Goal: Information Seeking & Learning: Learn about a topic

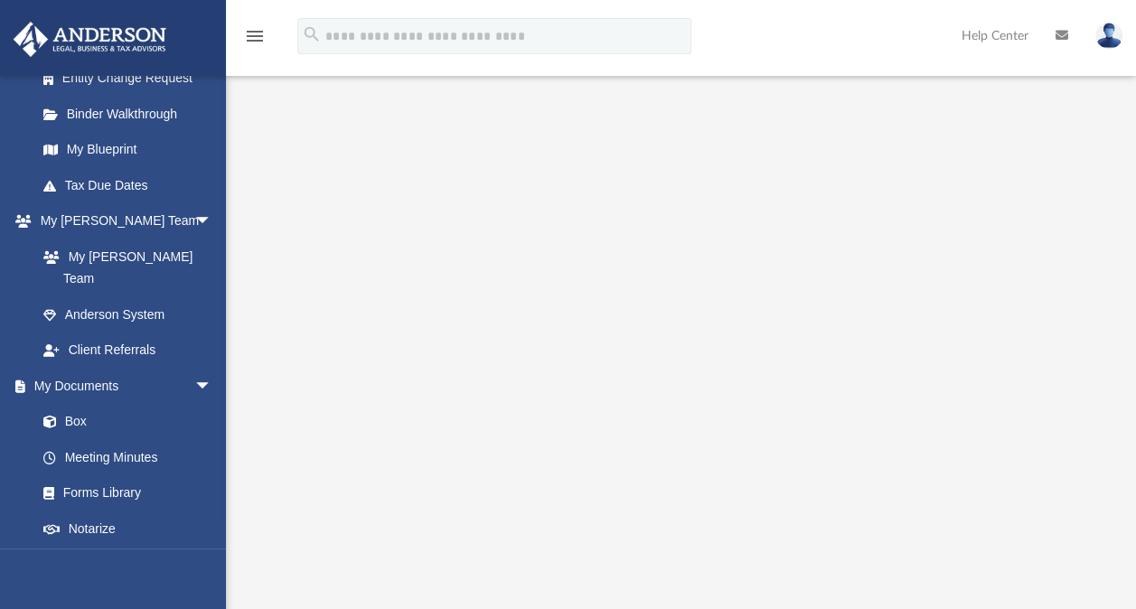
scroll to position [345, 0]
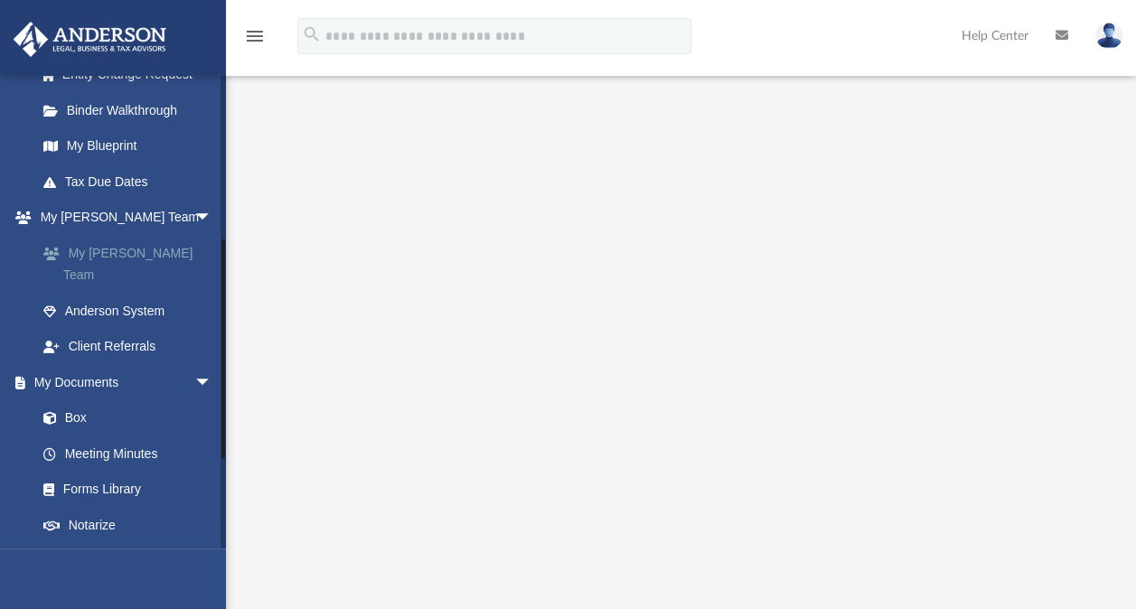
click at [145, 249] on link "My [PERSON_NAME] Team" at bounding box center [132, 264] width 214 height 58
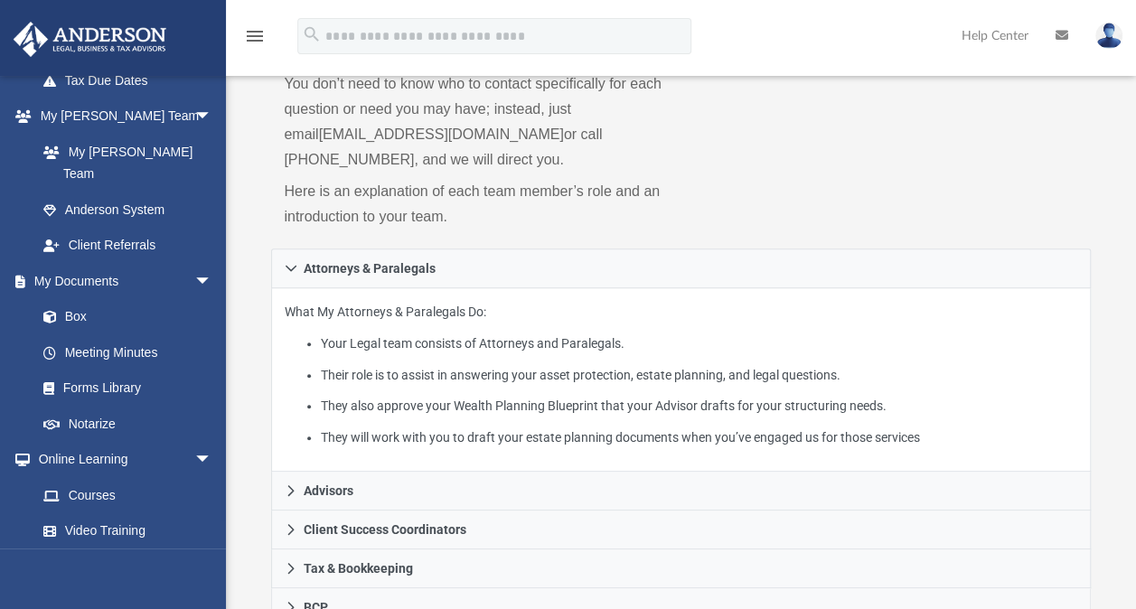
scroll to position [535, 0]
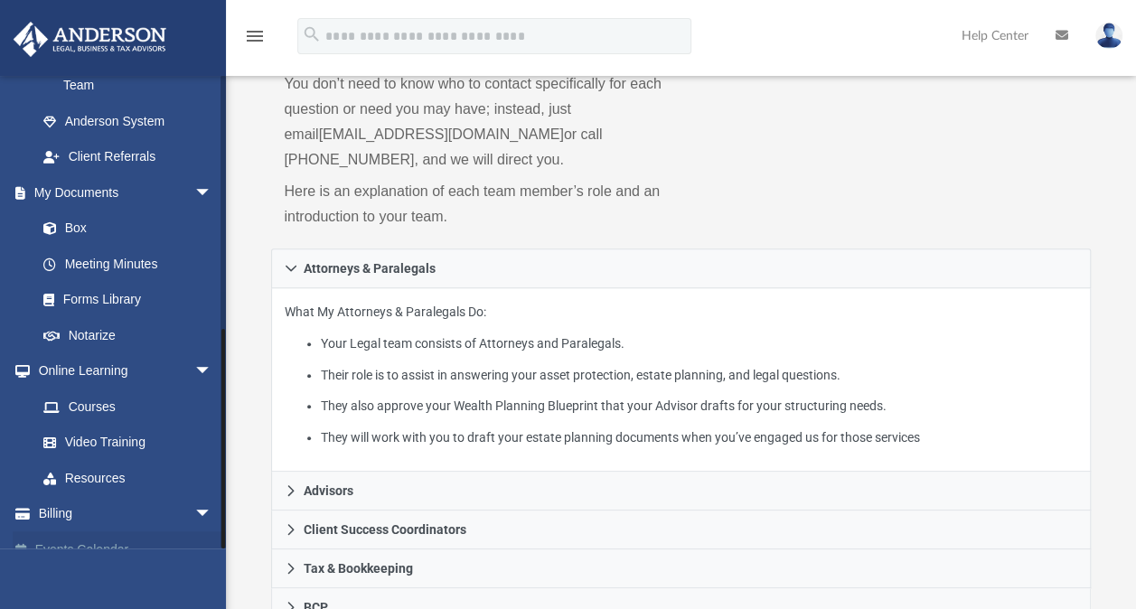
click at [130, 531] on link "Events Calendar" at bounding box center [126, 549] width 227 height 36
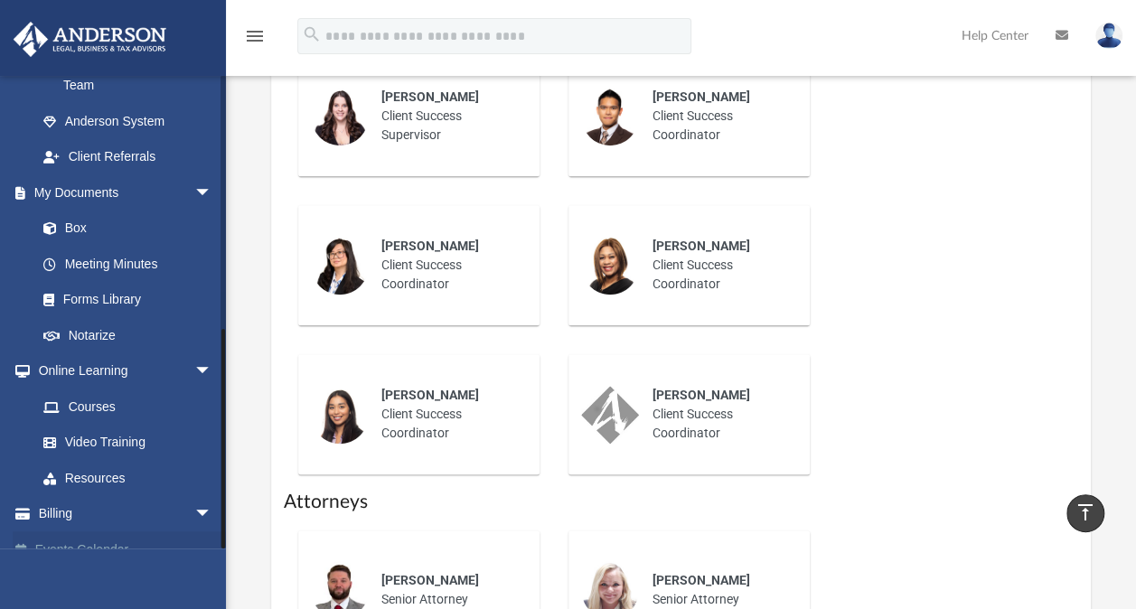
scroll to position [937, 0]
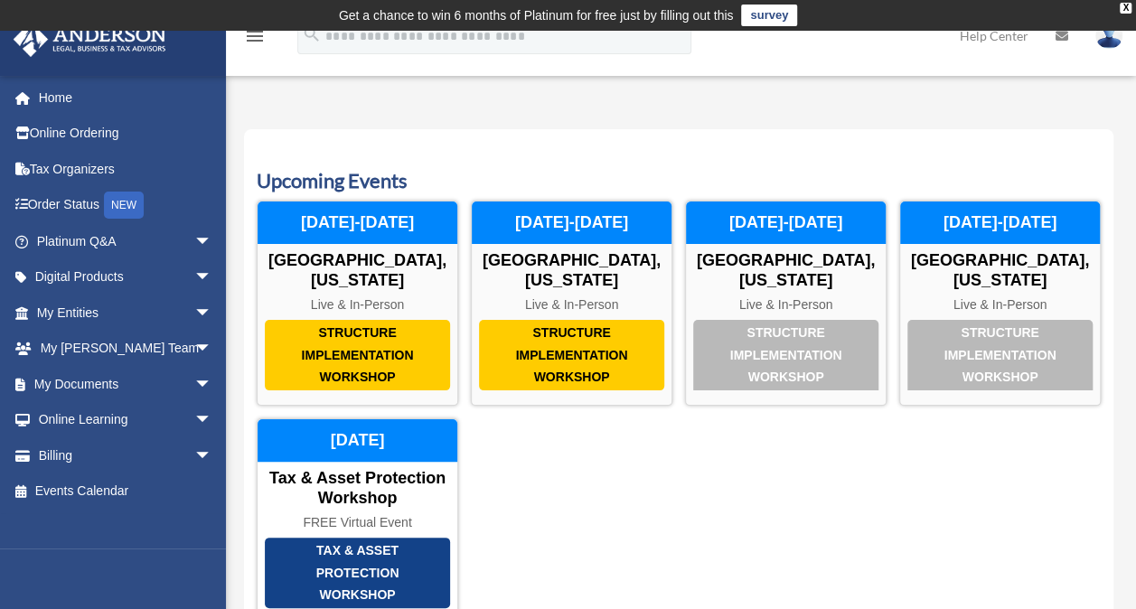
click at [874, 413] on div "Structure Implementation Workshop Las Vegas, Nevada Live & In-Person November 2…" at bounding box center [679, 412] width 844 height 423
click at [196, 237] on span "arrow_drop_down" at bounding box center [212, 241] width 36 height 37
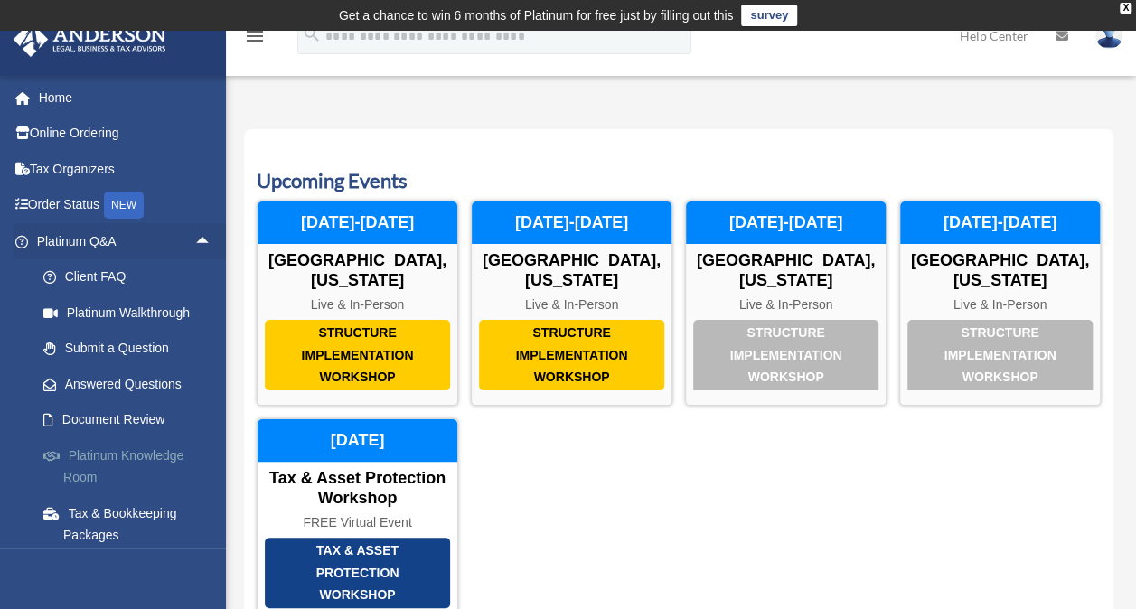
click at [144, 445] on link "Platinum Knowledge Room" at bounding box center [132, 466] width 214 height 58
click at [184, 477] on link "Platinum Knowledge Room" at bounding box center [132, 466] width 214 height 58
click at [144, 457] on link "Platinum Knowledge Room" at bounding box center [132, 466] width 214 height 58
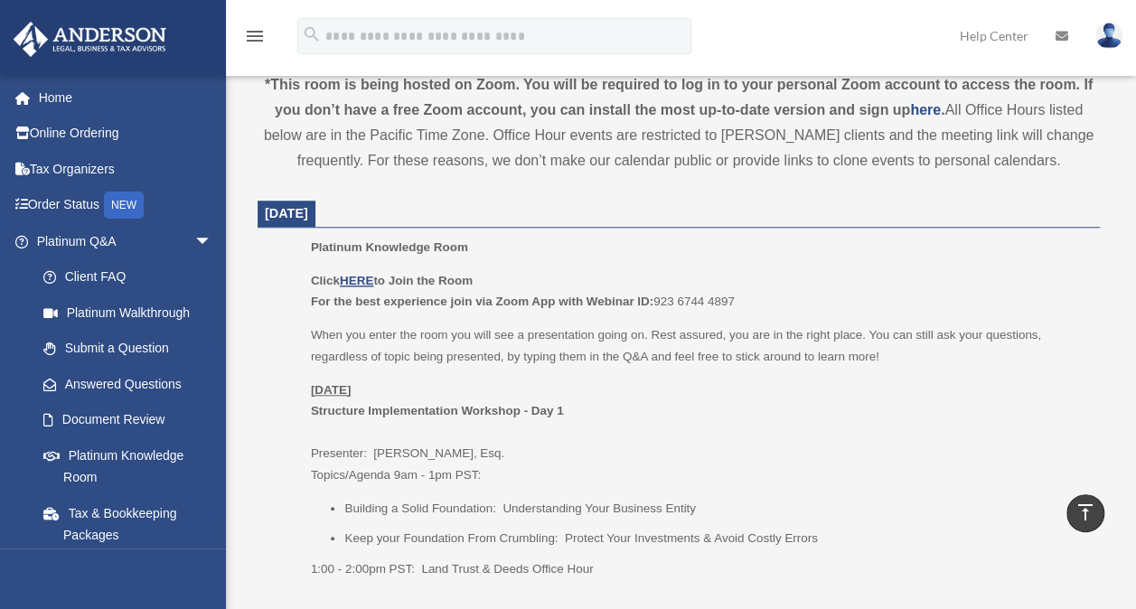
scroll to position [689, 0]
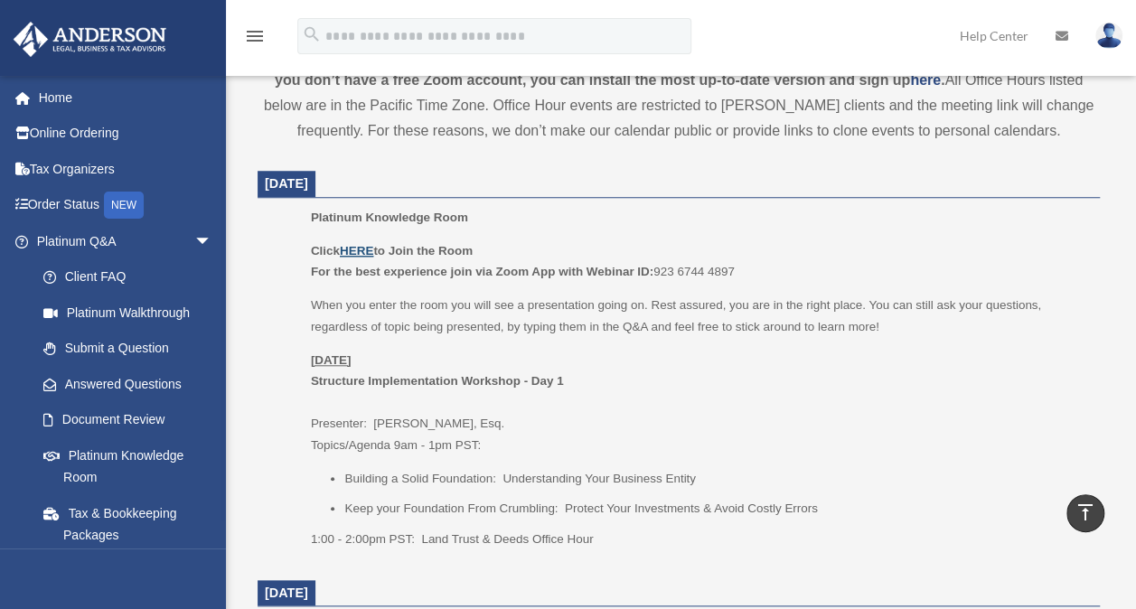
click at [363, 249] on u "HERE" at bounding box center [356, 251] width 33 height 14
